Goal: Transaction & Acquisition: Purchase product/service

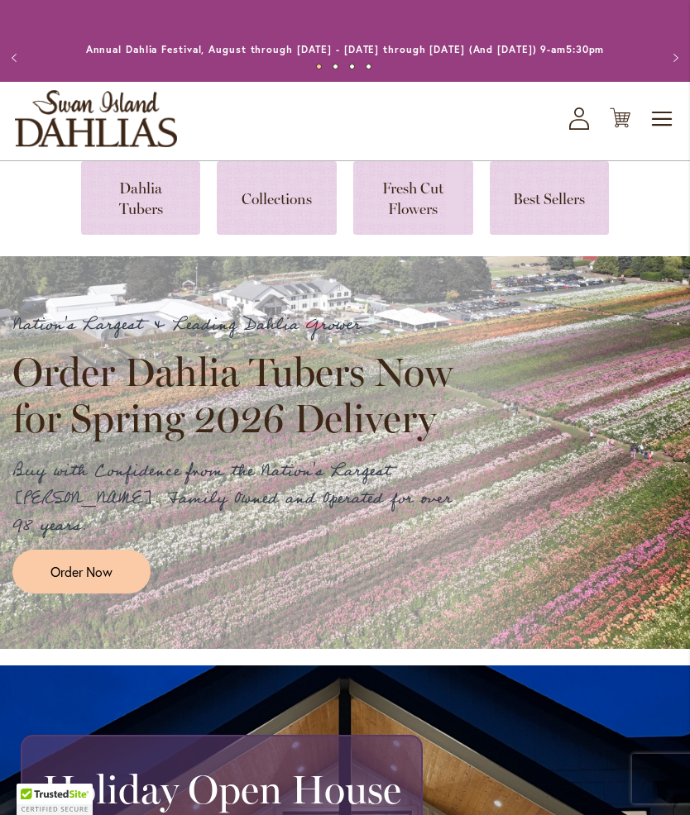
click at [581, 124] on icon "My Account" at bounding box center [579, 119] width 20 height 22
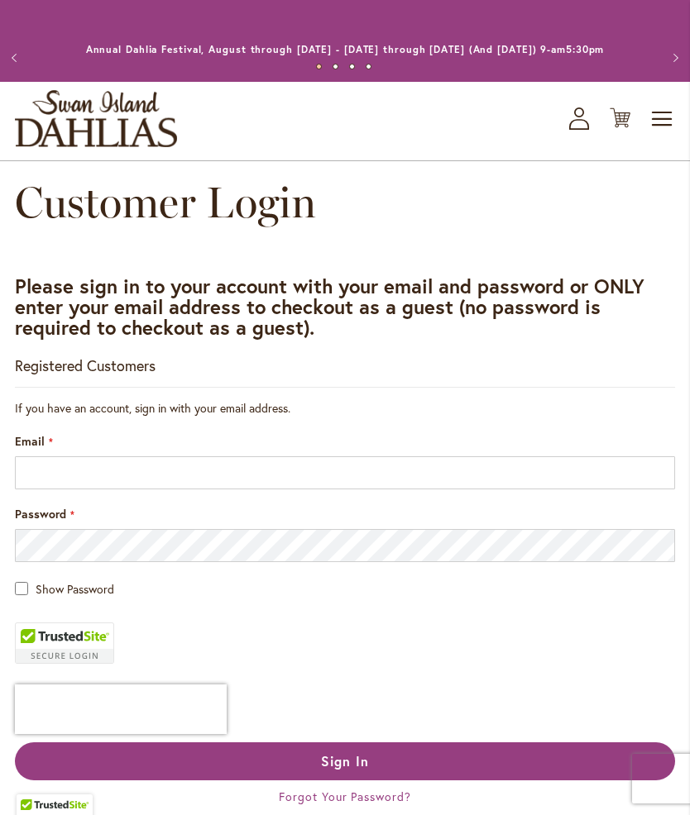
click at [145, 442] on fieldset "If you have an account, sign in with your email address. Email Password Show Pa…" at bounding box center [345, 624] width 660 height 448
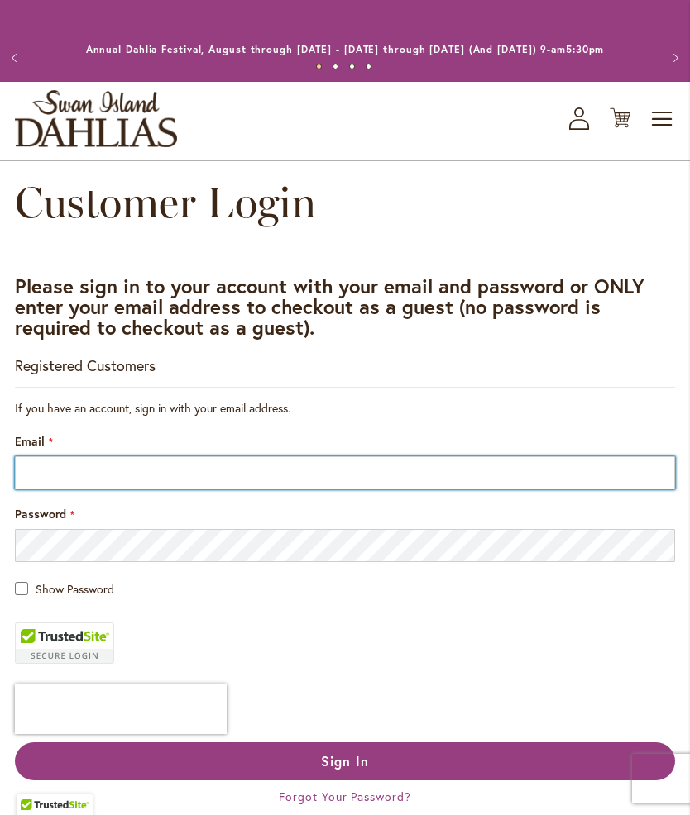
click at [126, 481] on input "Email" at bounding box center [345, 473] width 660 height 33
type input "**********"
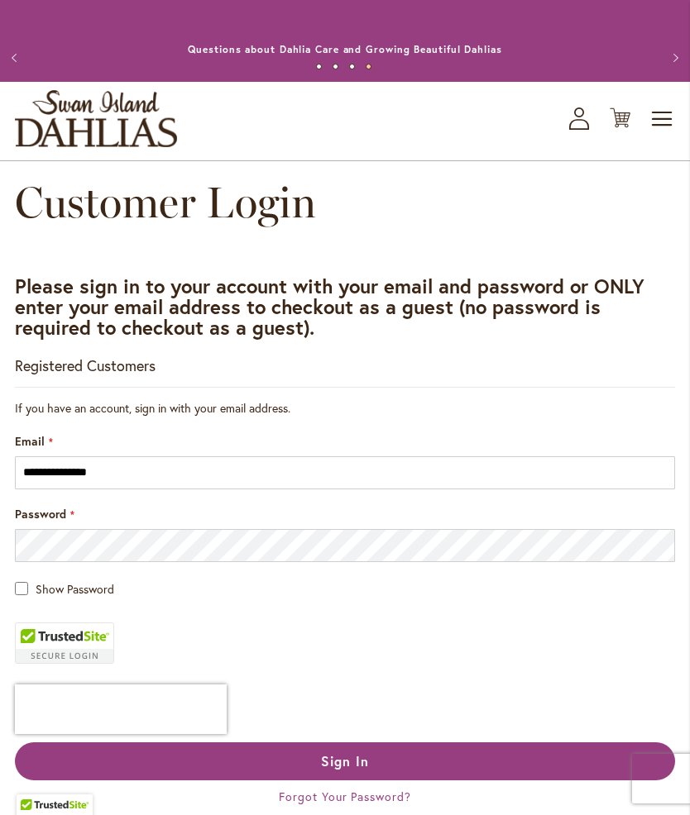
click at [404, 781] on button "Sign In" at bounding box center [345, 762] width 660 height 38
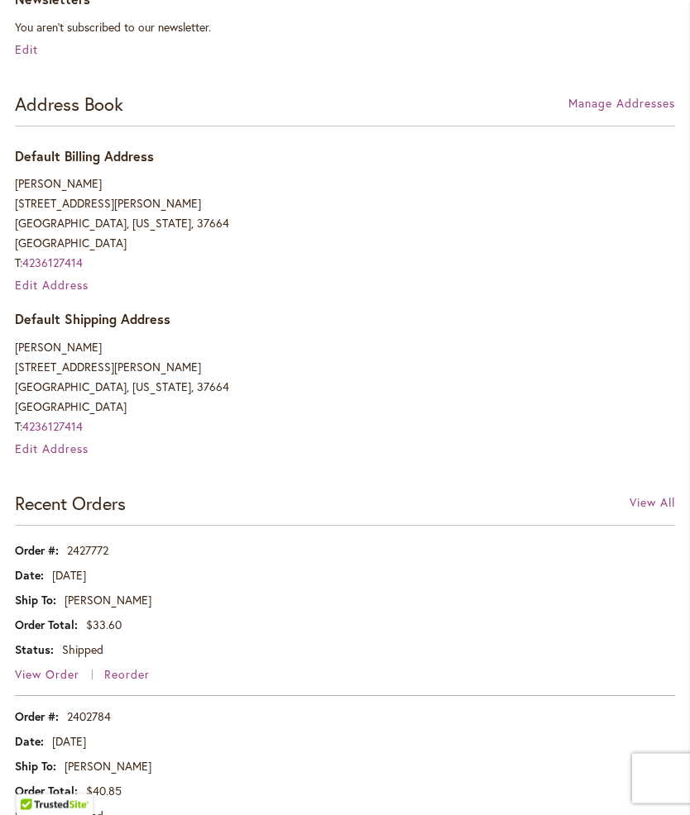
scroll to position [447, 0]
click at [43, 682] on span "View Order" at bounding box center [47, 675] width 65 height 16
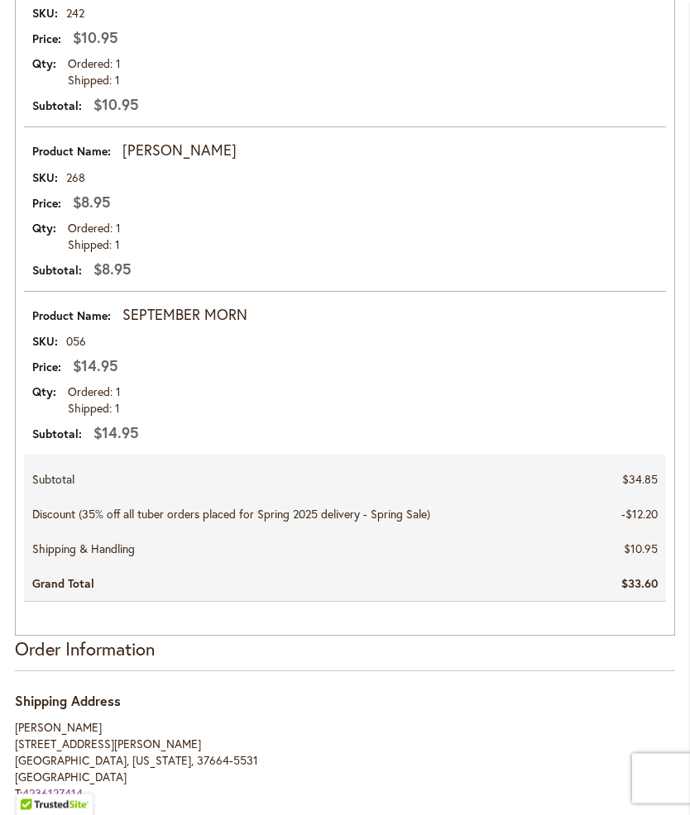
scroll to position [610, 0]
click at [210, 161] on strong "REBECCA LYNN" at bounding box center [179, 151] width 114 height 22
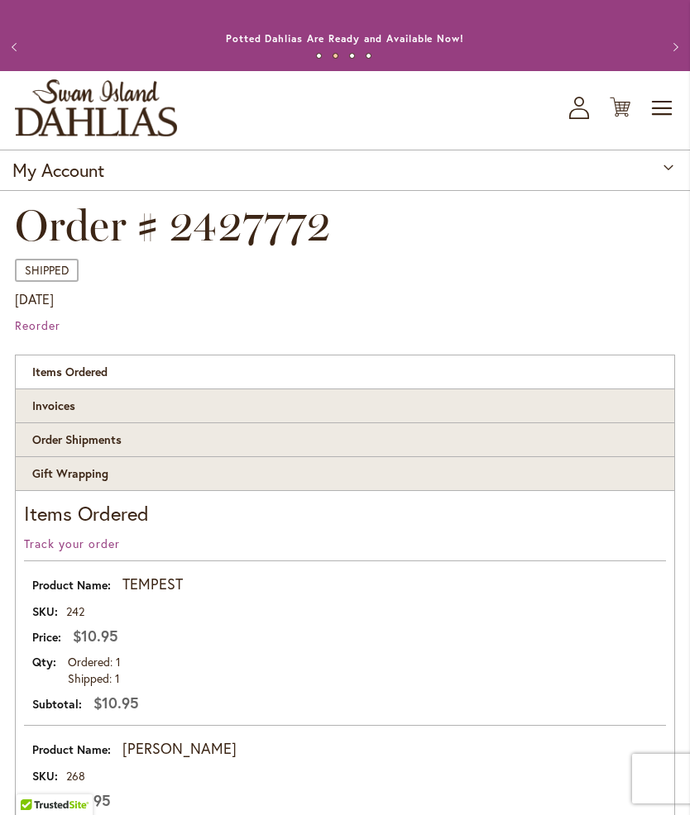
scroll to position [0, 0]
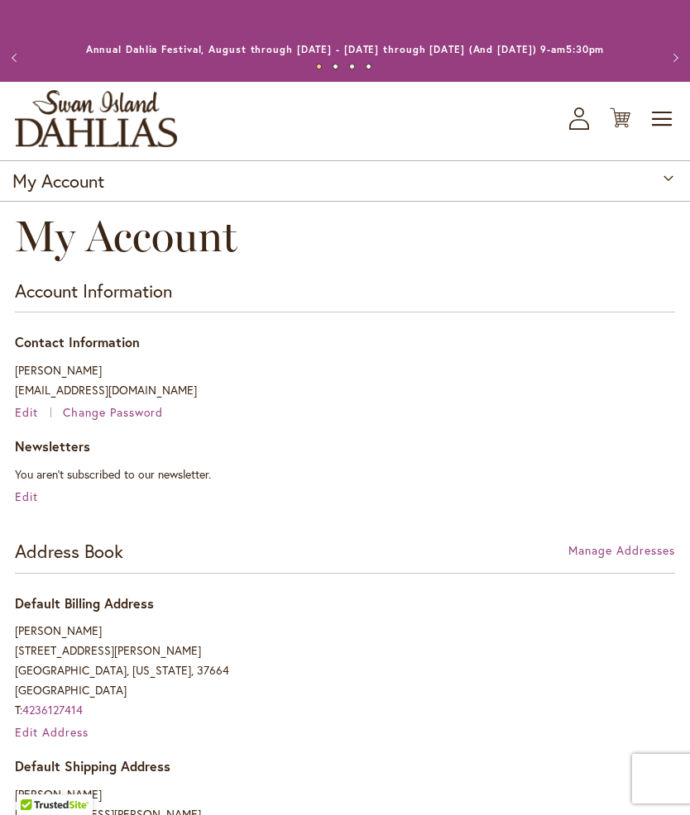
scroll to position [519, 0]
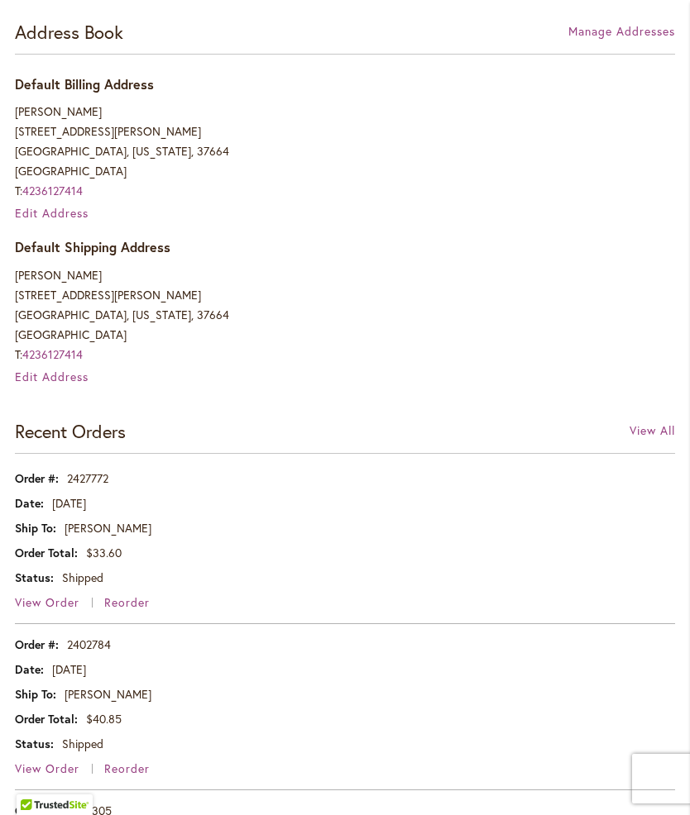
click at [97, 658] on td "2402784" at bounding box center [345, 640] width 660 height 33
click at [81, 658] on td "2402784" at bounding box center [345, 640] width 660 height 33
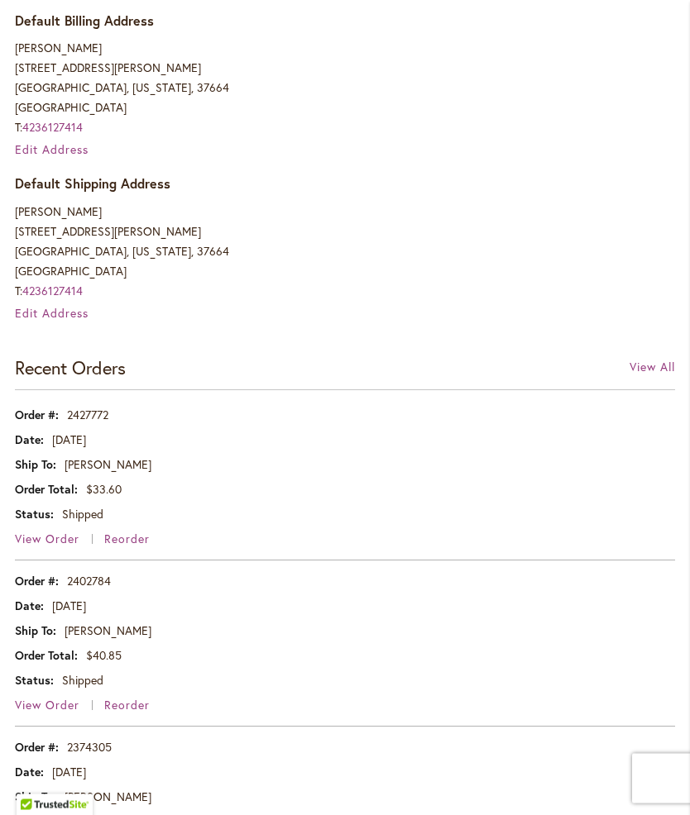
scroll to position [581, 0]
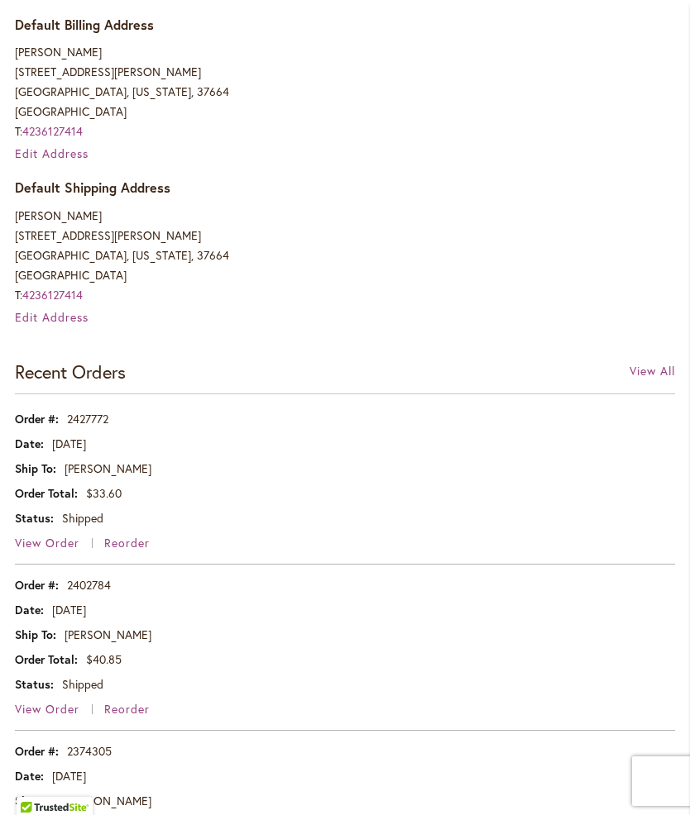
click at [32, 715] on span "View Order" at bounding box center [47, 707] width 65 height 16
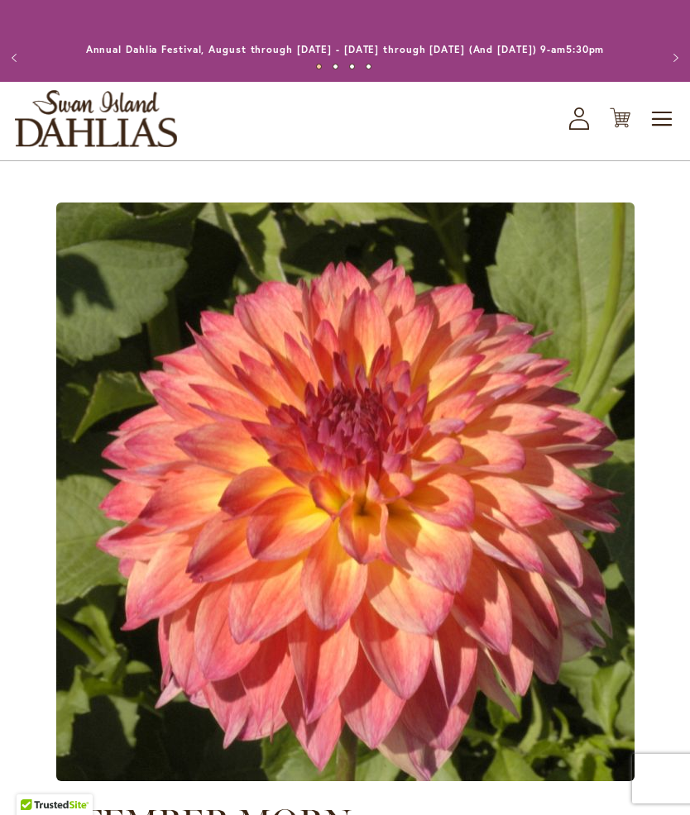
type input "******"
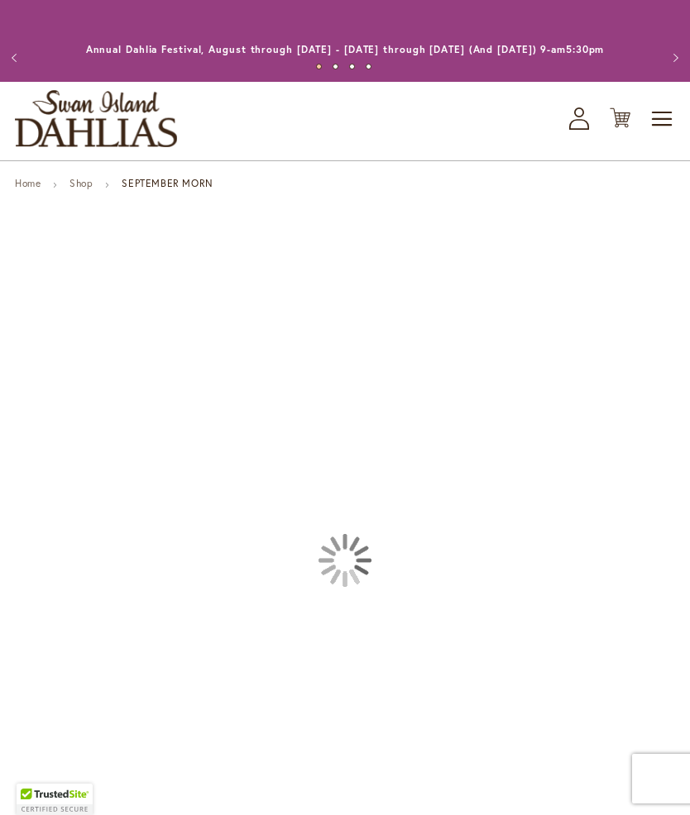
type input "******"
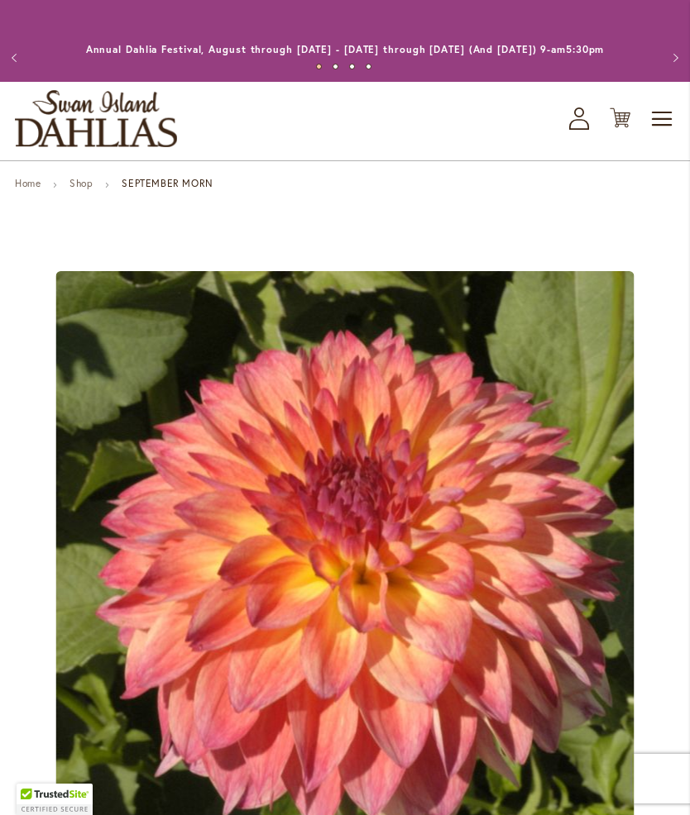
click at [77, 189] on link "Shop" at bounding box center [80, 183] width 23 height 12
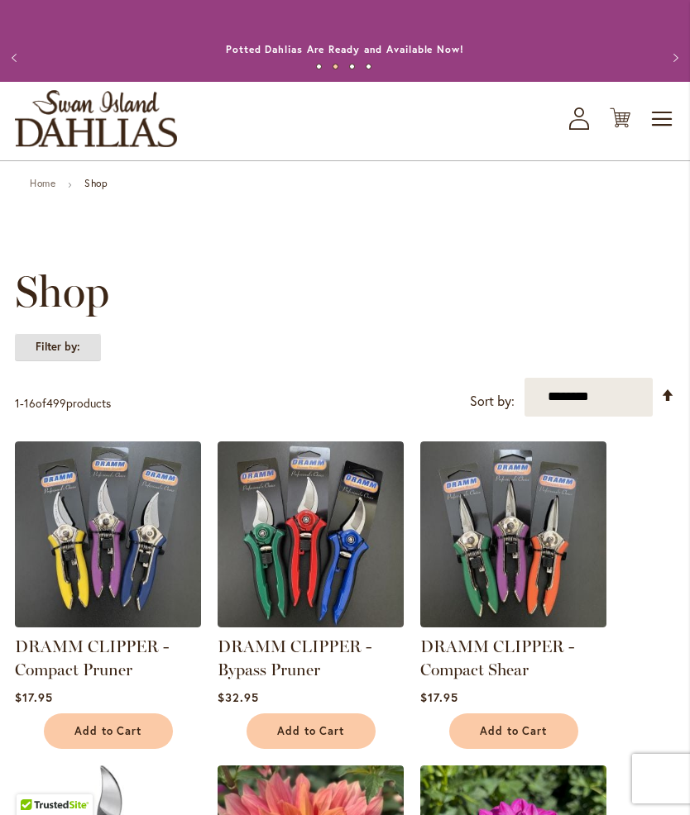
click at [48, 361] on strong "Filter by:" at bounding box center [58, 347] width 86 height 28
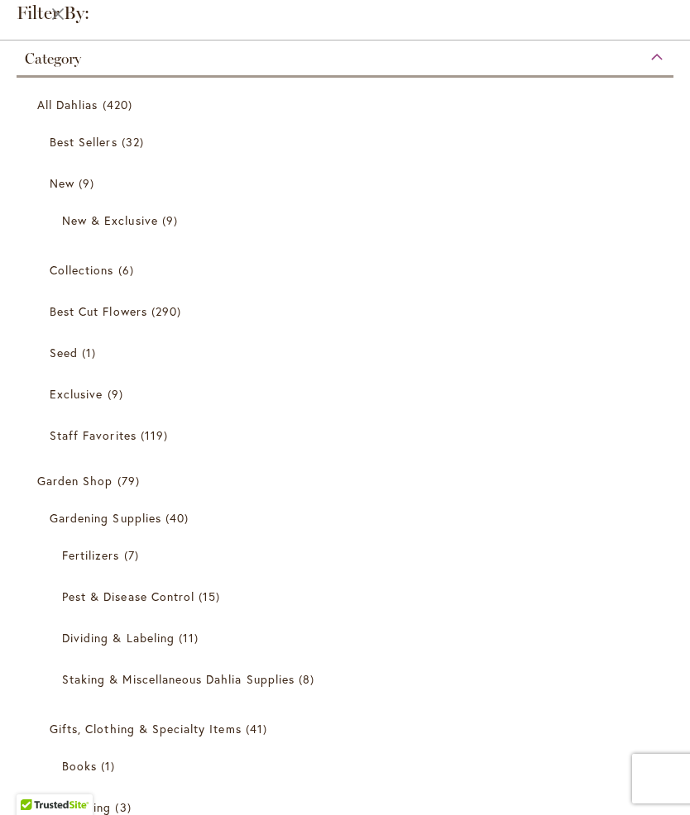
click at [53, 20] on strong "Filter by:" at bounding box center [40, 13] width 81 height 26
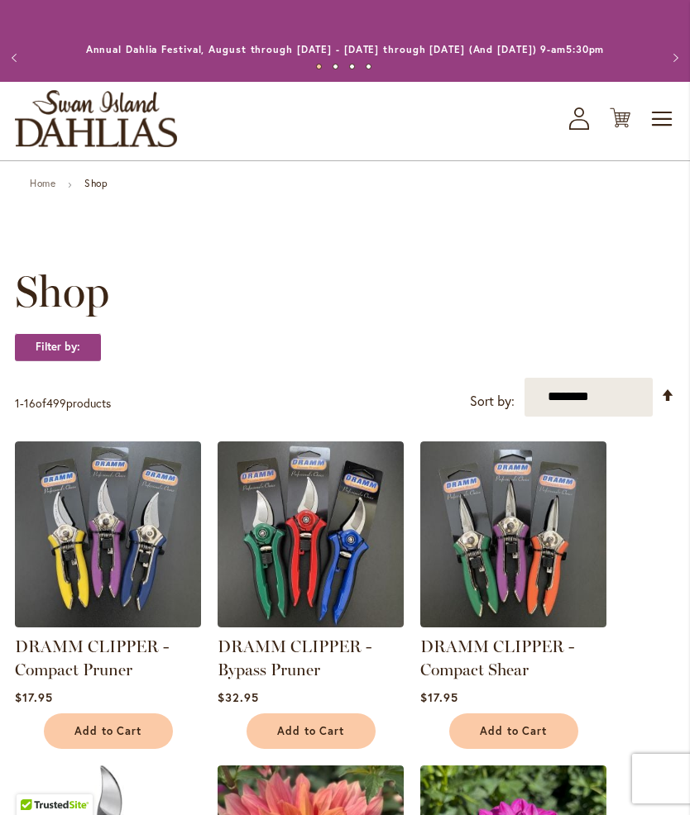
click at [30, 52] on button "Previous" at bounding box center [16, 57] width 33 height 33
click at [662, 132] on span "Toggle Nav" at bounding box center [662, 119] width 25 height 33
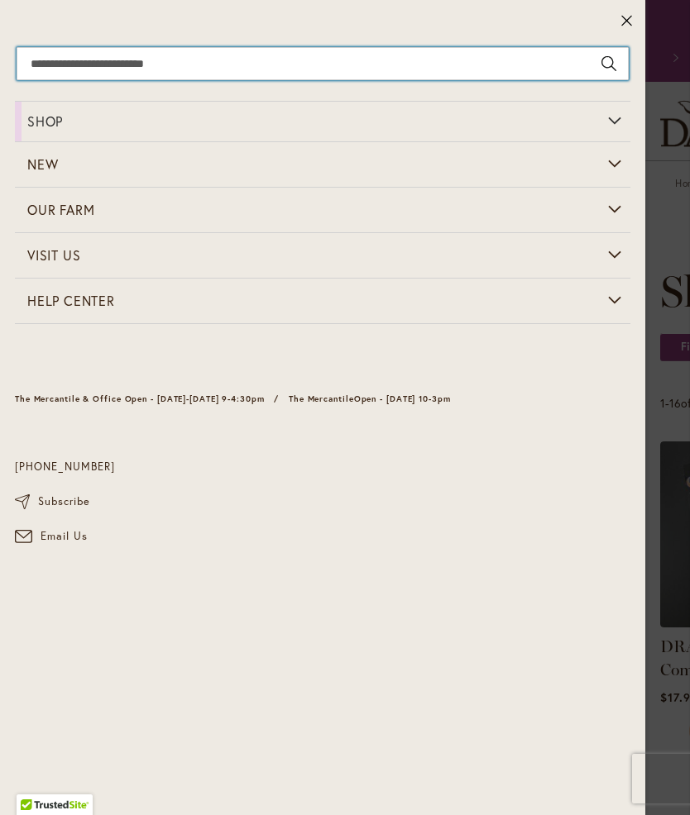
click at [39, 59] on input "Search" at bounding box center [323, 63] width 612 height 33
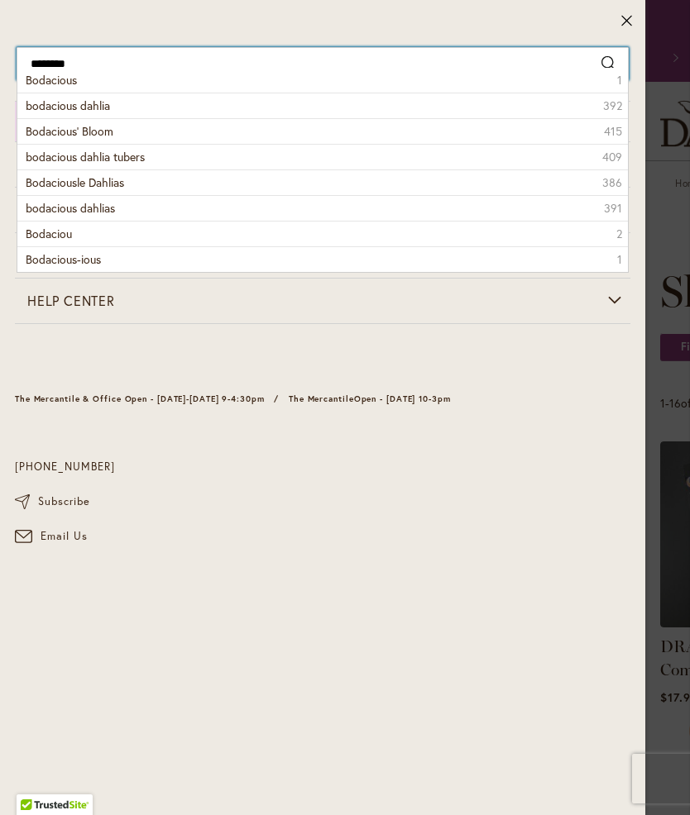
type input "*********"
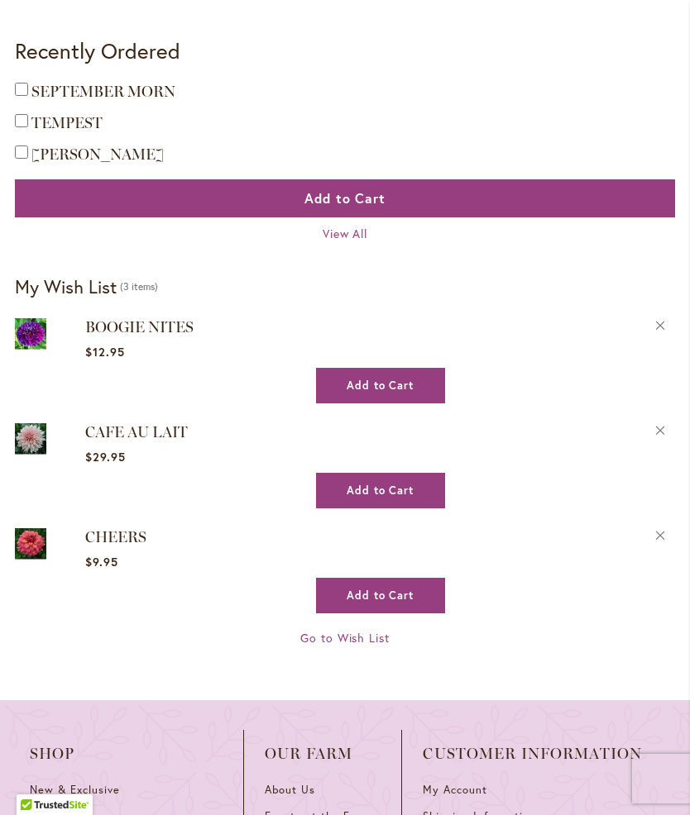
scroll to position [947, 0]
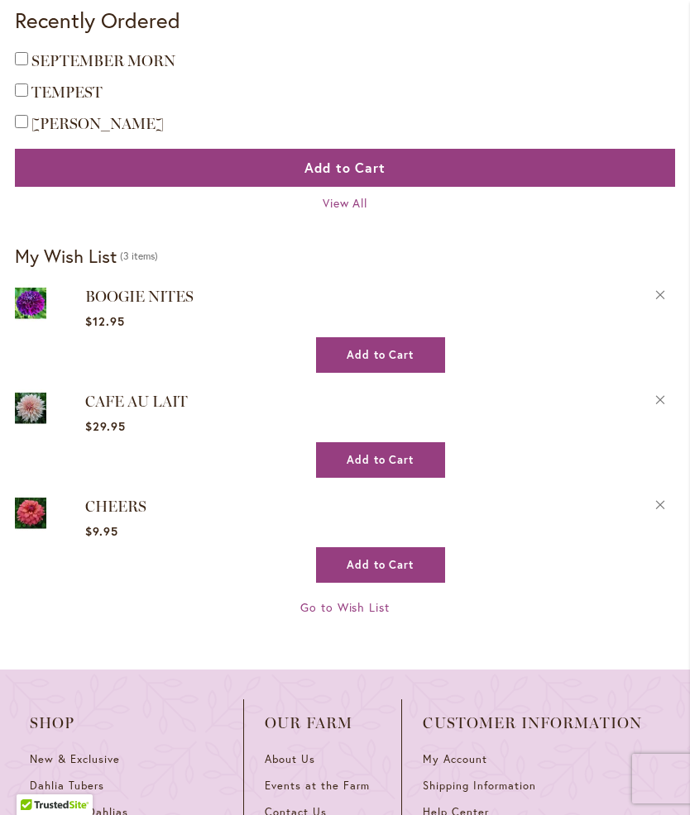
click at [32, 512] on img at bounding box center [30, 513] width 31 height 37
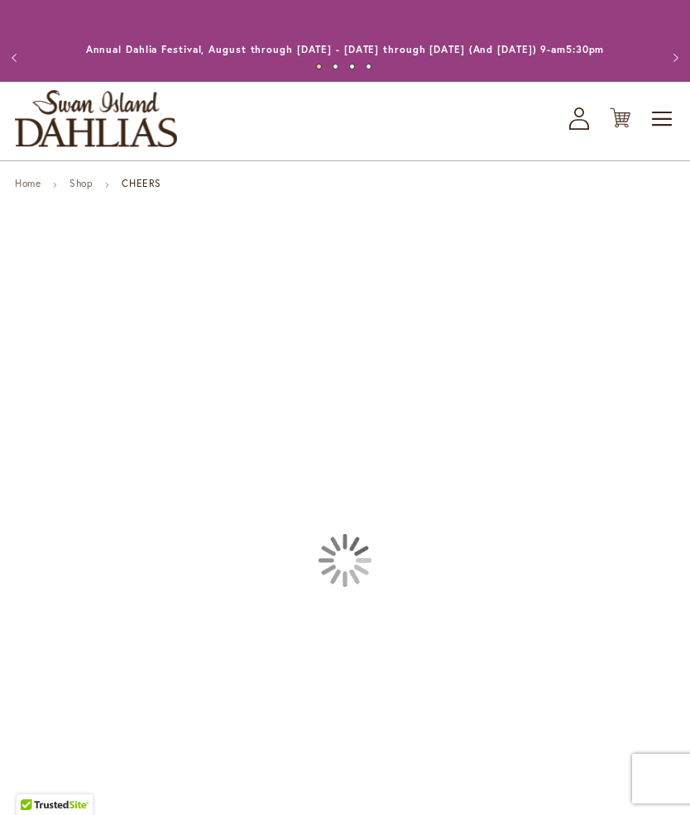
type input "******"
